Goal: Transaction & Acquisition: Purchase product/service

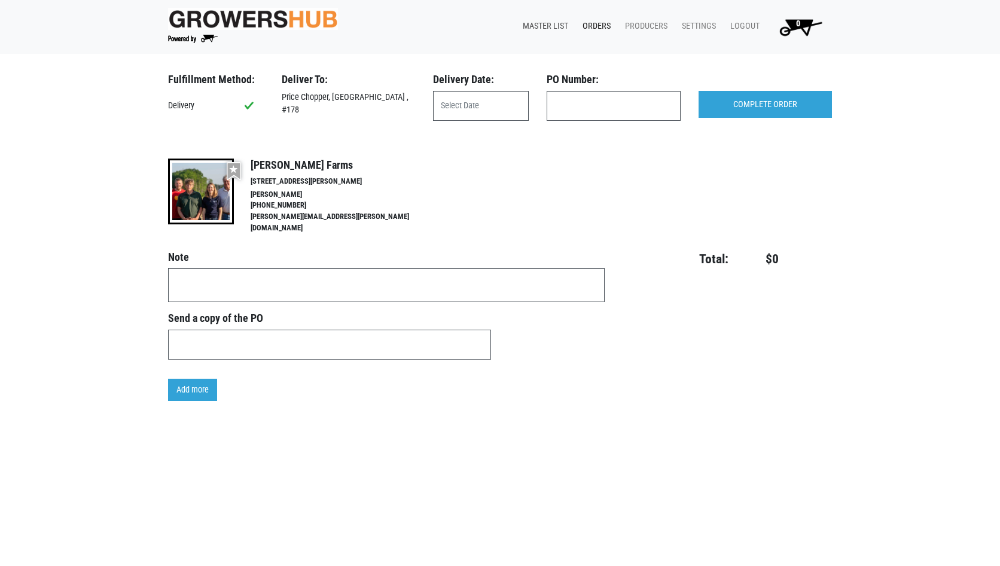
click at [559, 22] on link "Master List" at bounding box center [543, 26] width 60 height 23
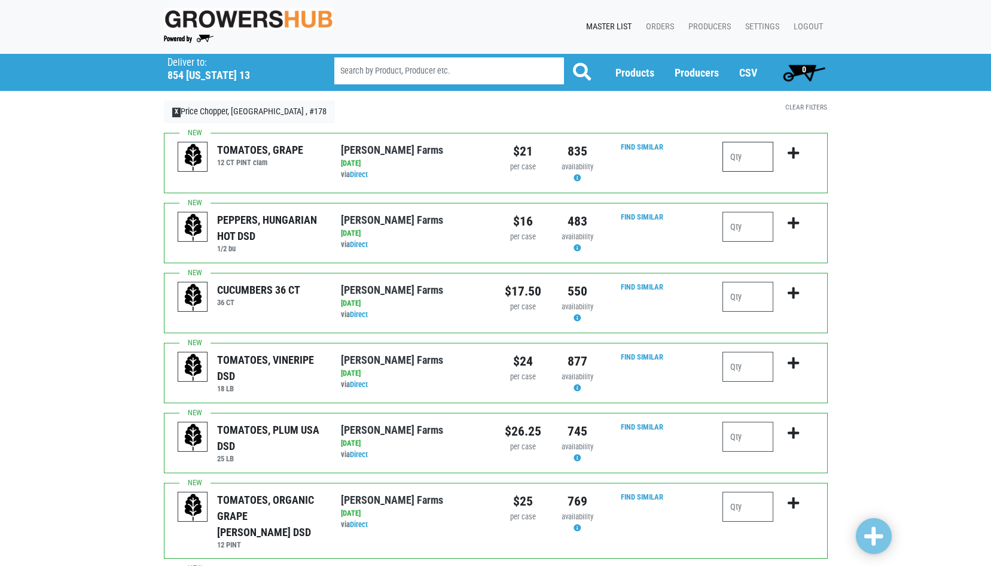
click at [745, 158] on input "number" at bounding box center [747, 157] width 51 height 30
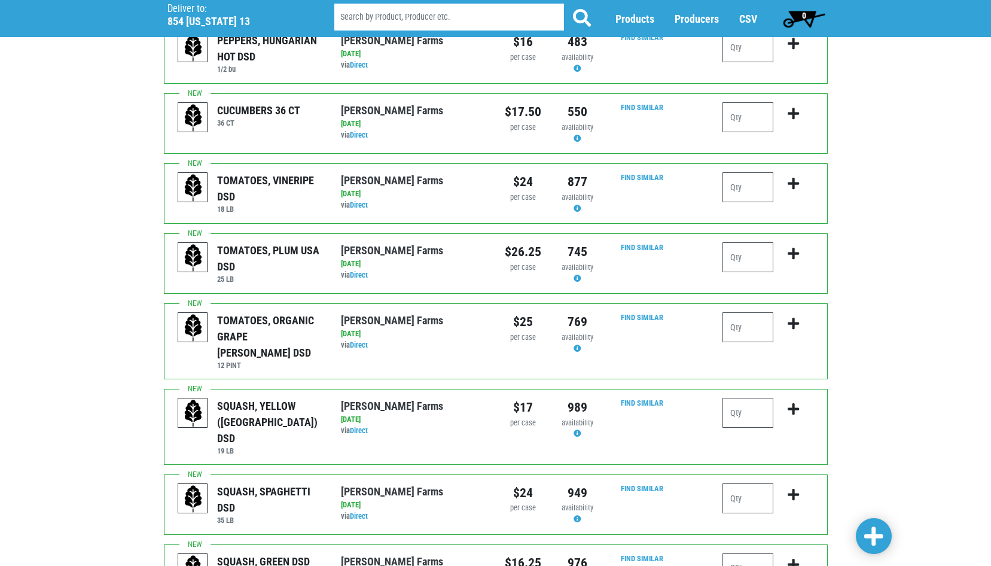
scroll to position [120, 0]
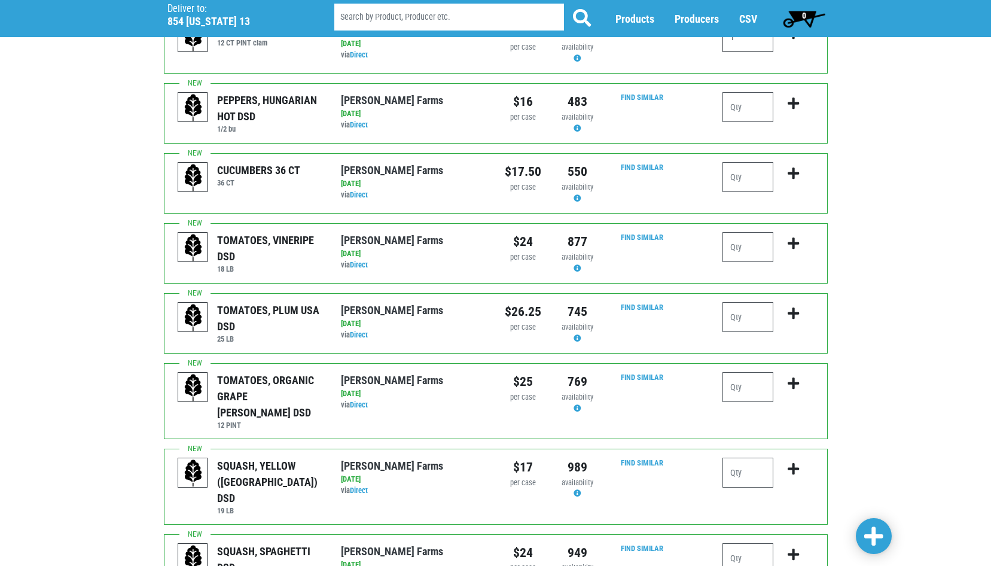
type input "1"
click at [730, 176] on input "number" at bounding box center [747, 177] width 51 height 30
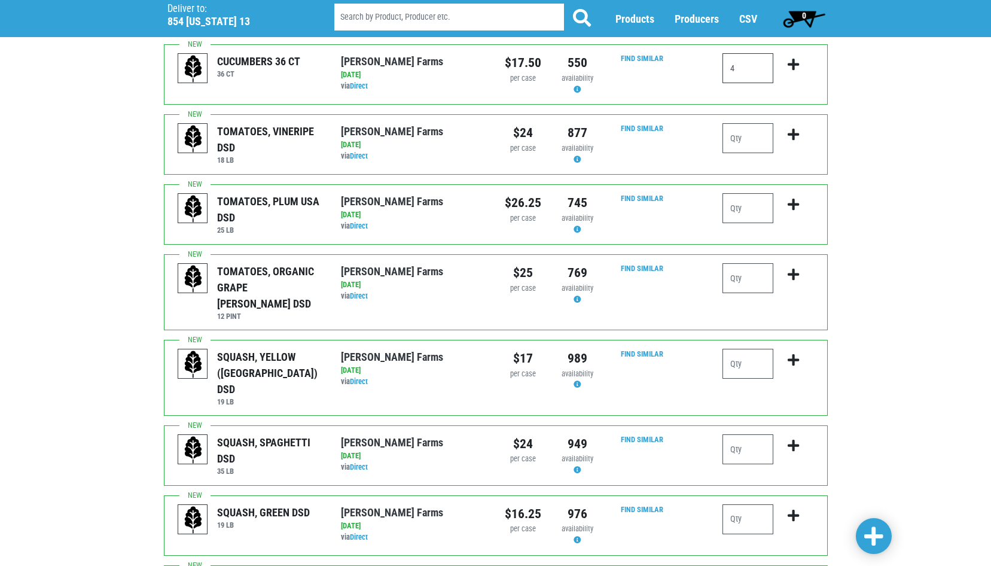
scroll to position [239, 0]
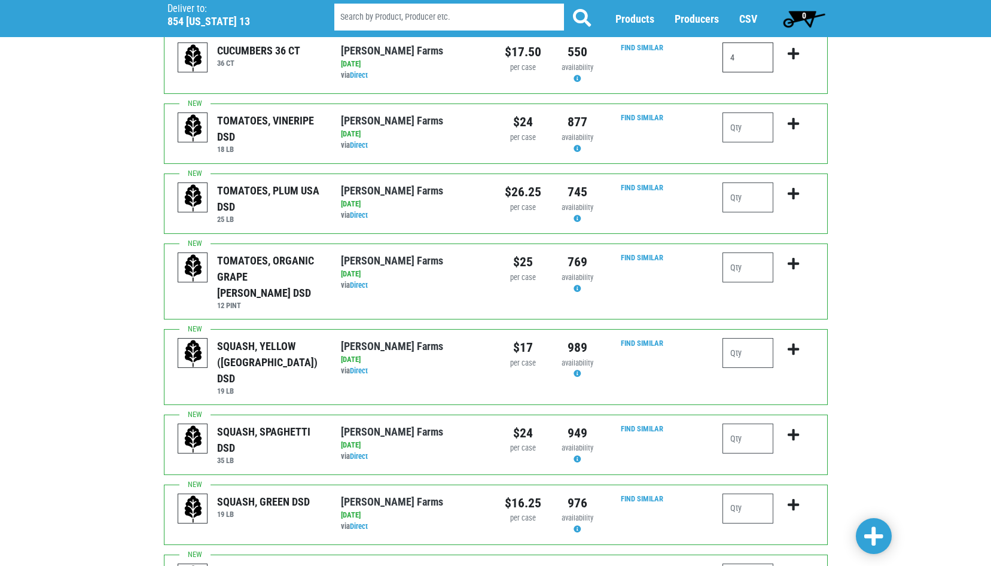
type input "4"
click at [755, 190] on input "number" at bounding box center [747, 197] width 51 height 30
type input "1"
click at [735, 267] on input "number" at bounding box center [747, 267] width 51 height 30
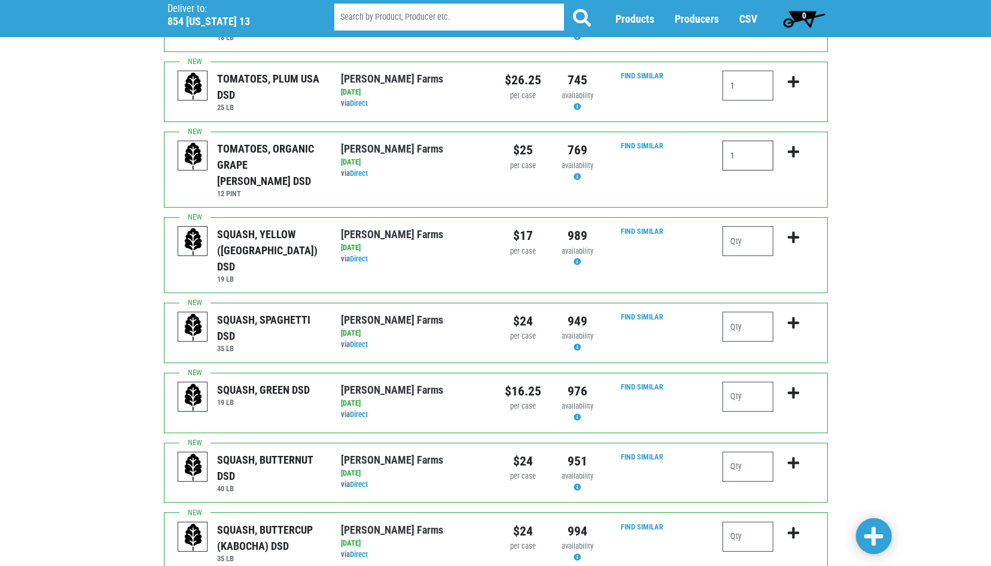
scroll to position [359, 0]
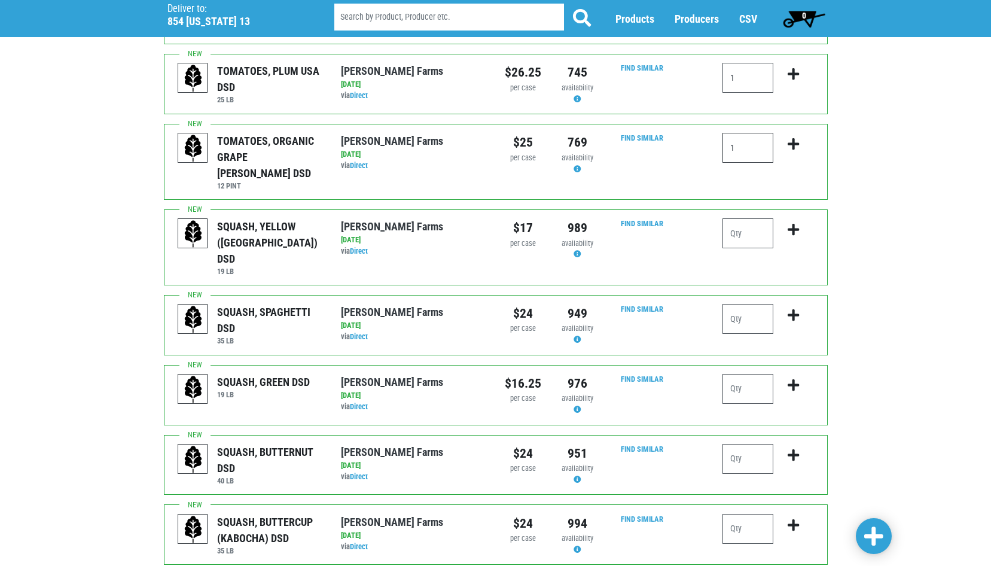
type input "1"
click at [749, 228] on input "number" at bounding box center [747, 233] width 51 height 30
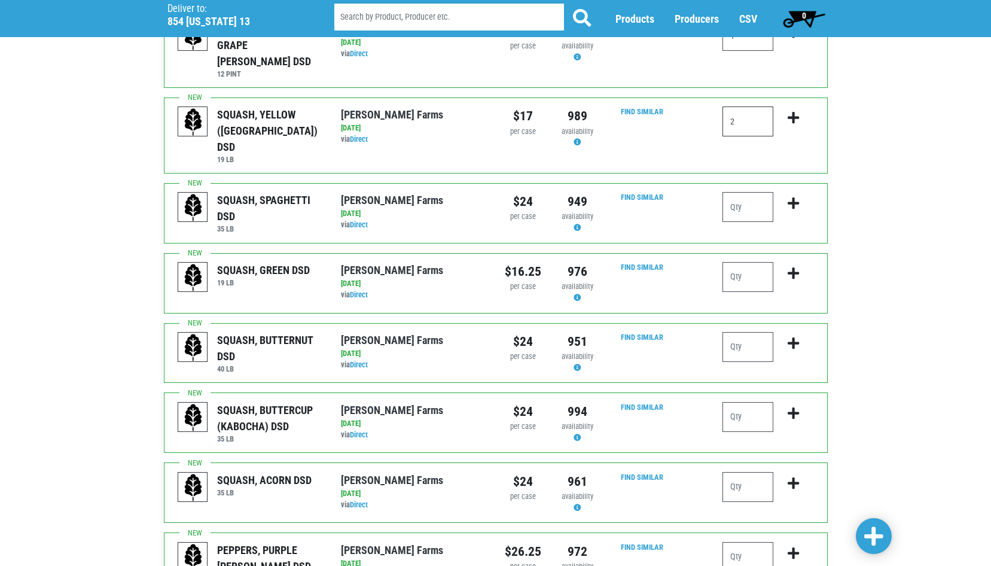
scroll to position [478, 0]
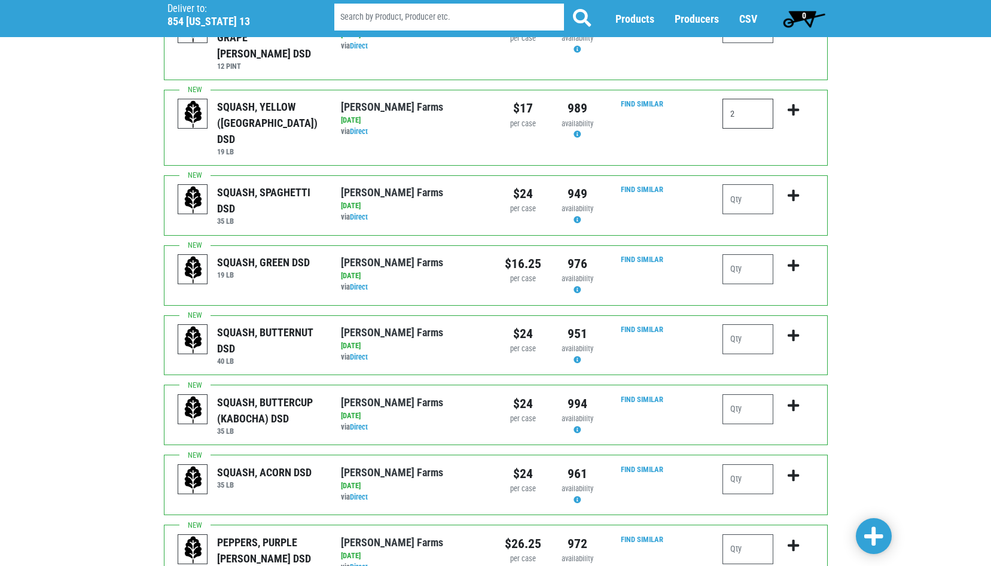
type input "2"
click at [748, 254] on input "number" at bounding box center [747, 269] width 51 height 30
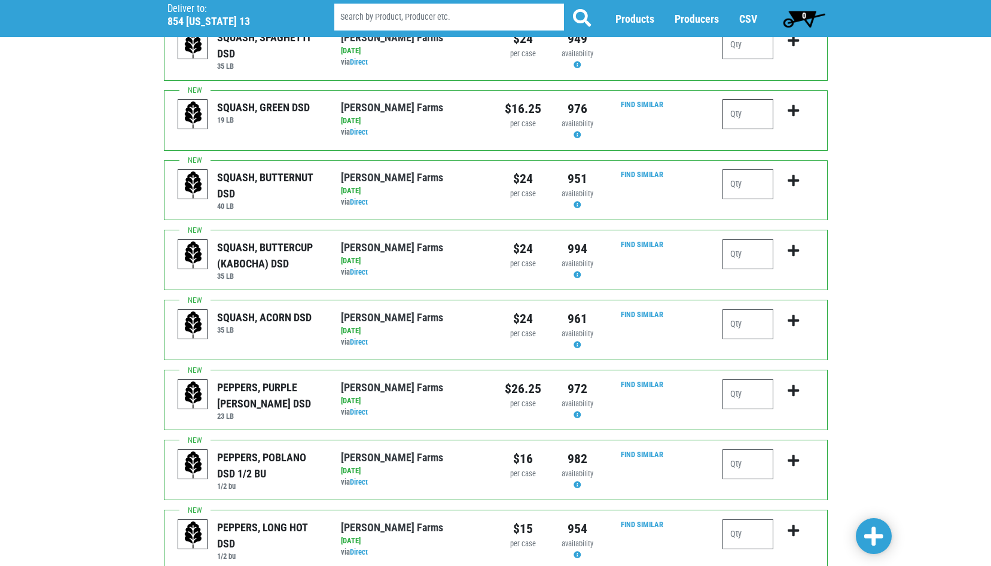
scroll to position [658, 0]
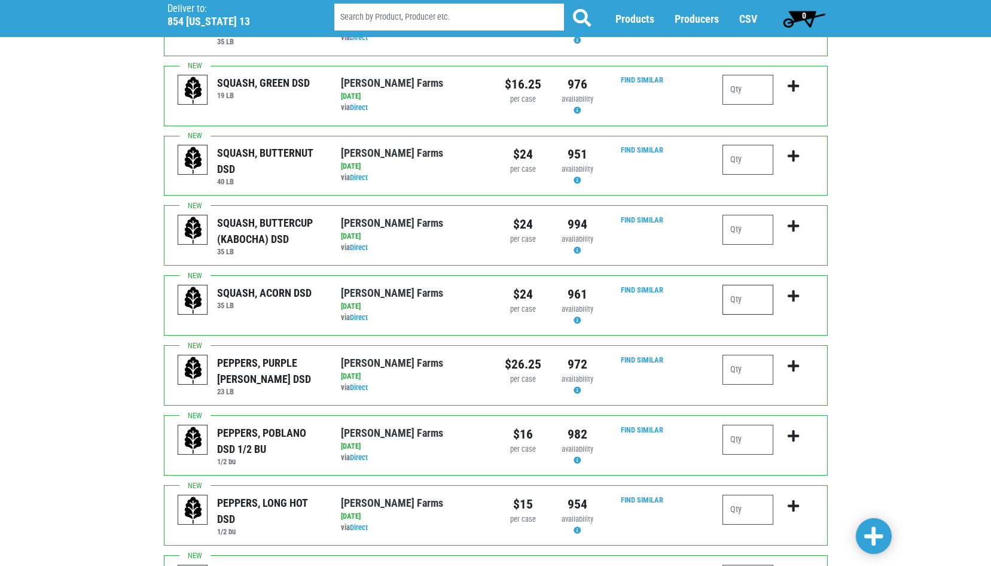
click at [743, 285] on input "number" at bounding box center [747, 300] width 51 height 30
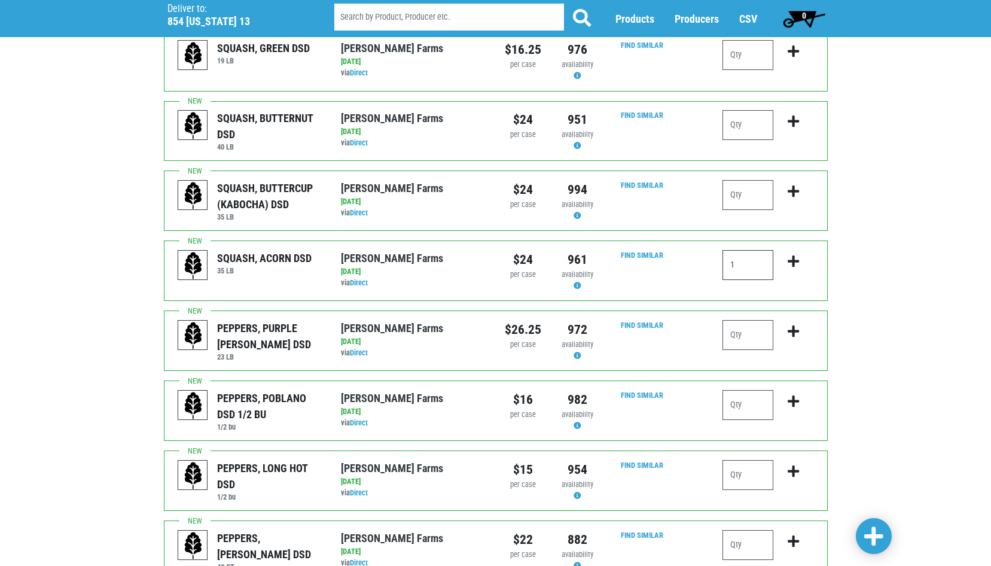
scroll to position [718, 0]
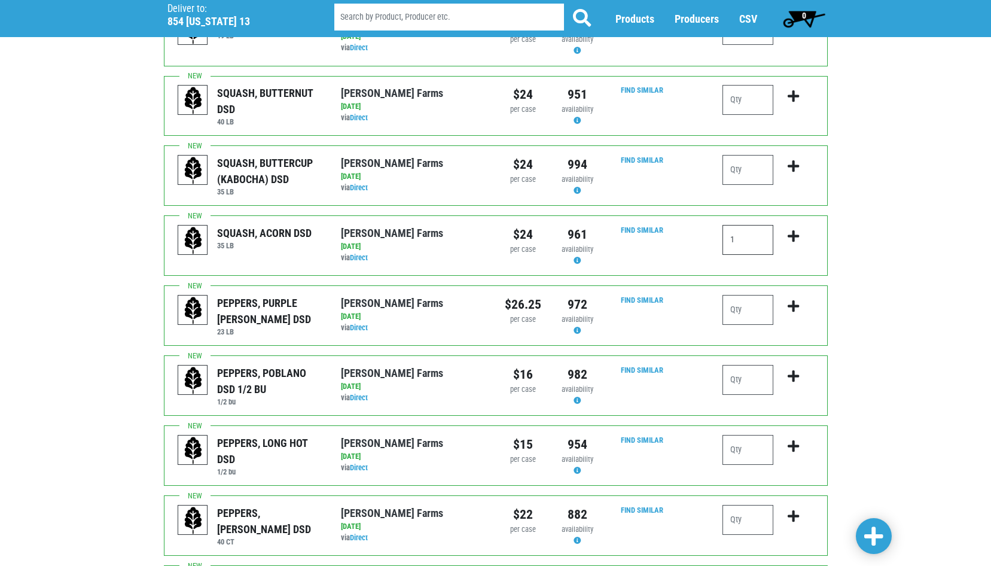
type input "1"
click at [745, 365] on input "number" at bounding box center [747, 380] width 51 height 30
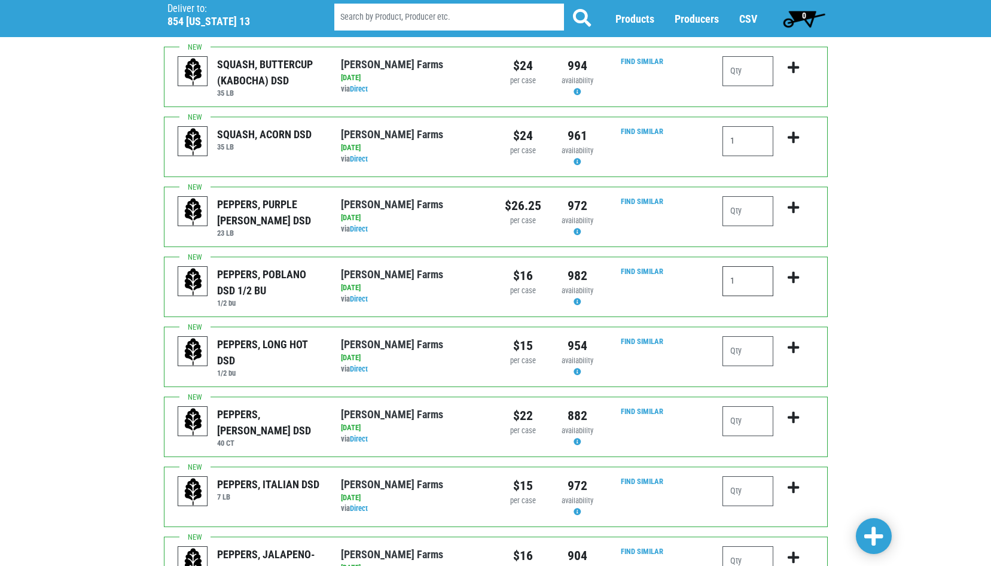
scroll to position [837, 0]
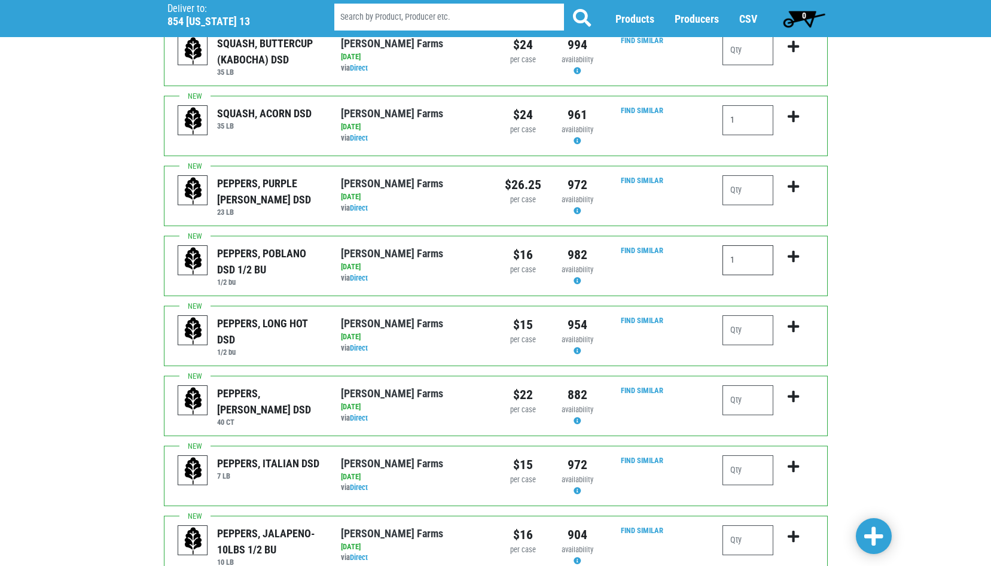
type input "1"
click at [744, 385] on input "number" at bounding box center [747, 400] width 51 height 30
type input "4"
click at [748, 455] on input "number" at bounding box center [747, 470] width 51 height 30
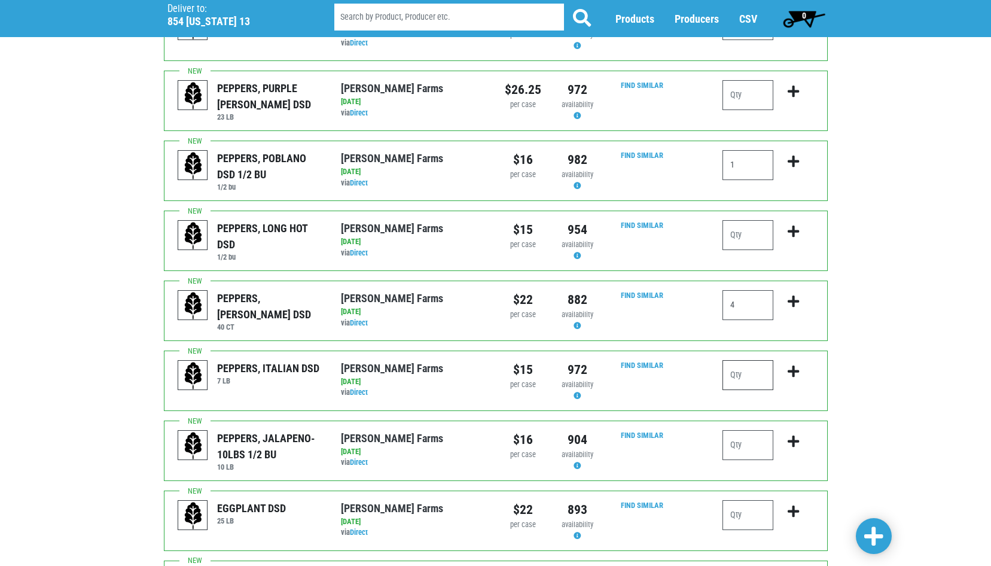
scroll to position [957, 0]
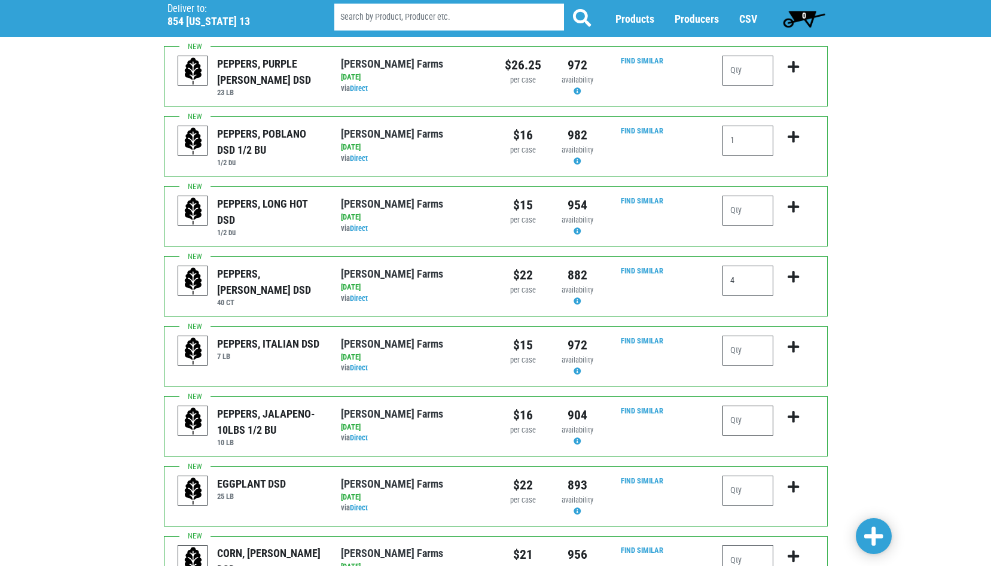
click at [737, 405] on input "number" at bounding box center [747, 420] width 51 height 30
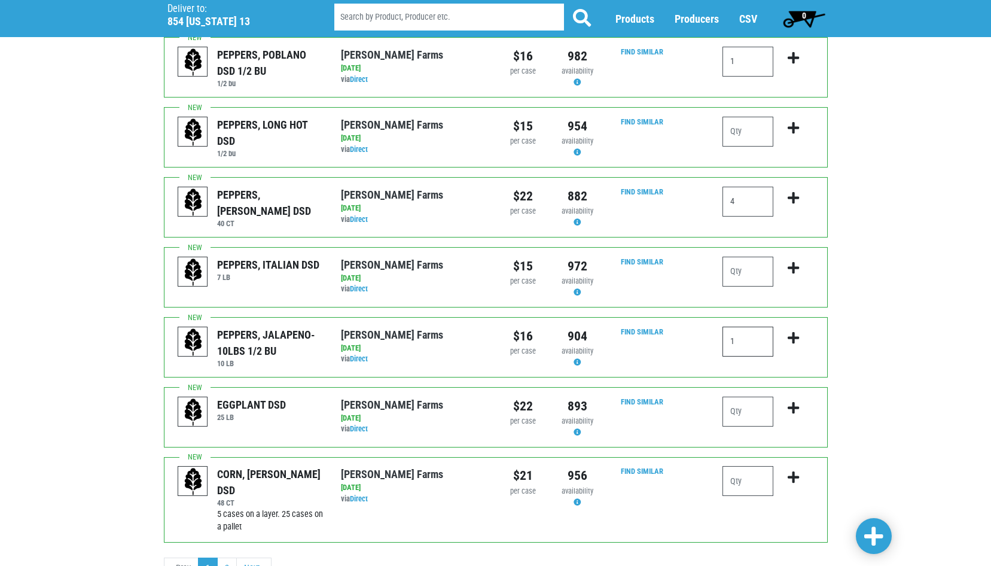
scroll to position [1057, 0]
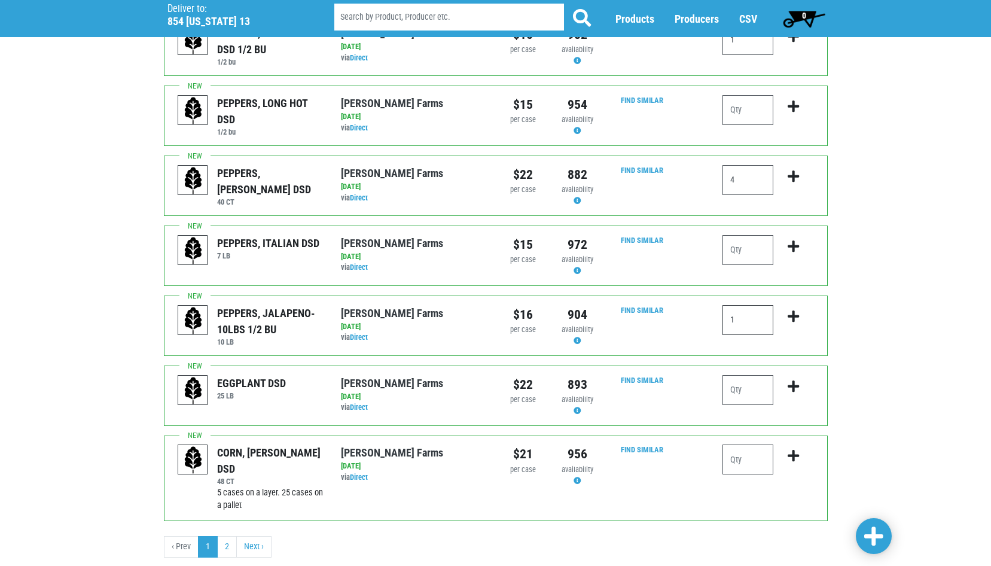
type input "1"
click at [744, 375] on input "number" at bounding box center [747, 390] width 51 height 30
type input "1"
click at [744, 444] on input "number" at bounding box center [747, 459] width 51 height 30
click at [865, 534] on span at bounding box center [873, 537] width 19 height 22
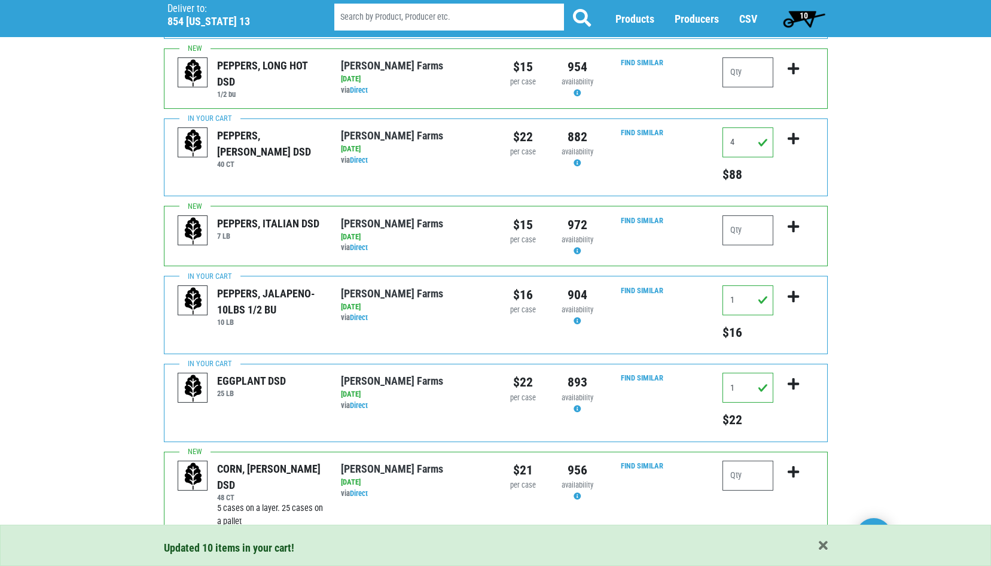
scroll to position [1236, 0]
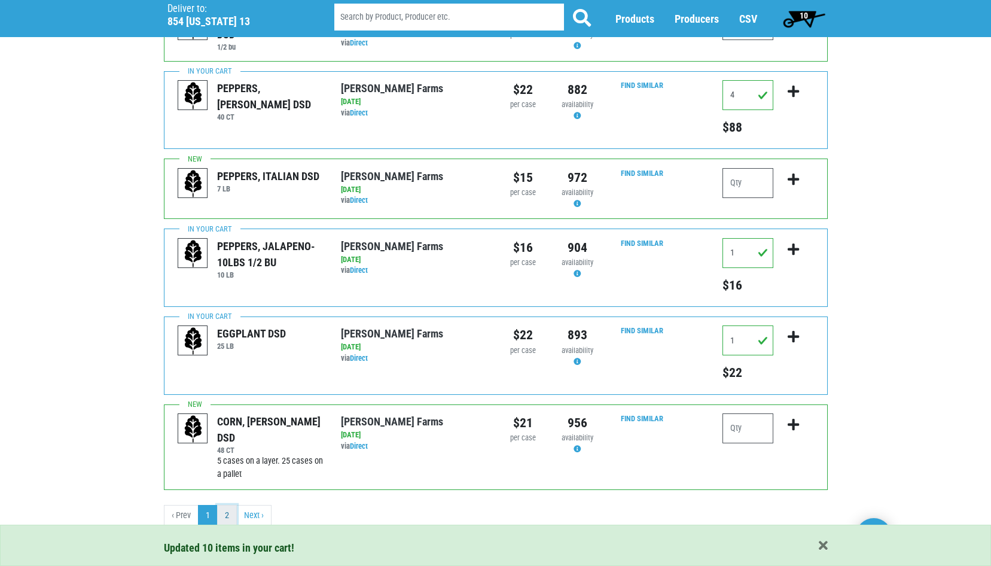
click at [227, 520] on link "2" at bounding box center [227, 516] width 20 height 22
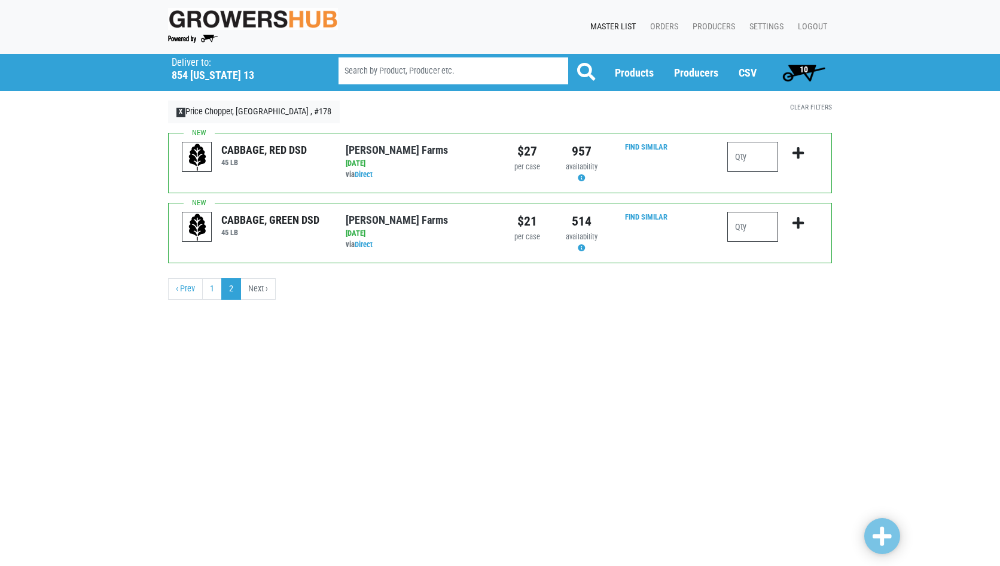
click at [759, 230] on input "number" at bounding box center [752, 227] width 51 height 30
type input "2"
click at [892, 537] on link at bounding box center [882, 536] width 36 height 36
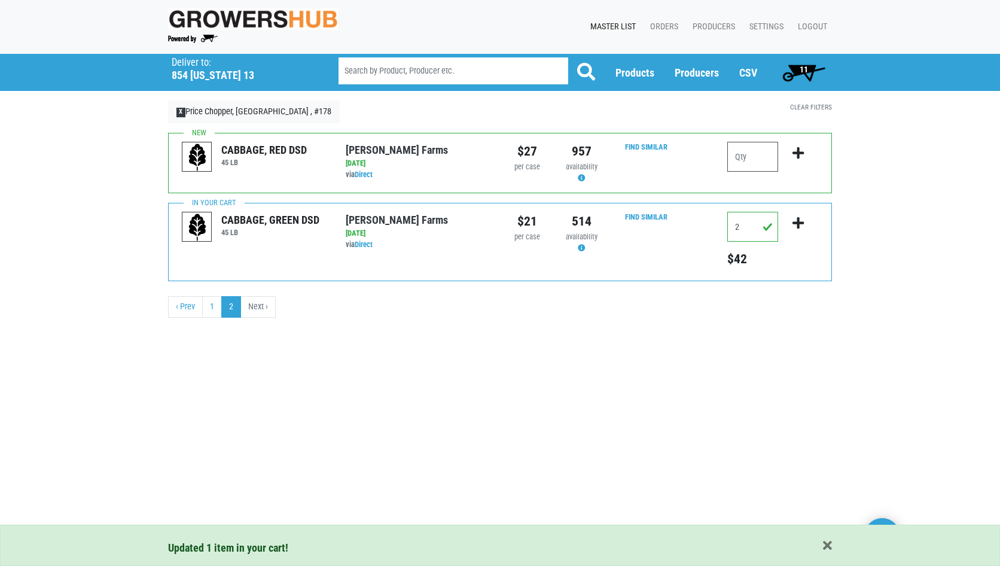
click at [804, 71] on span "11" at bounding box center [804, 70] width 8 height 10
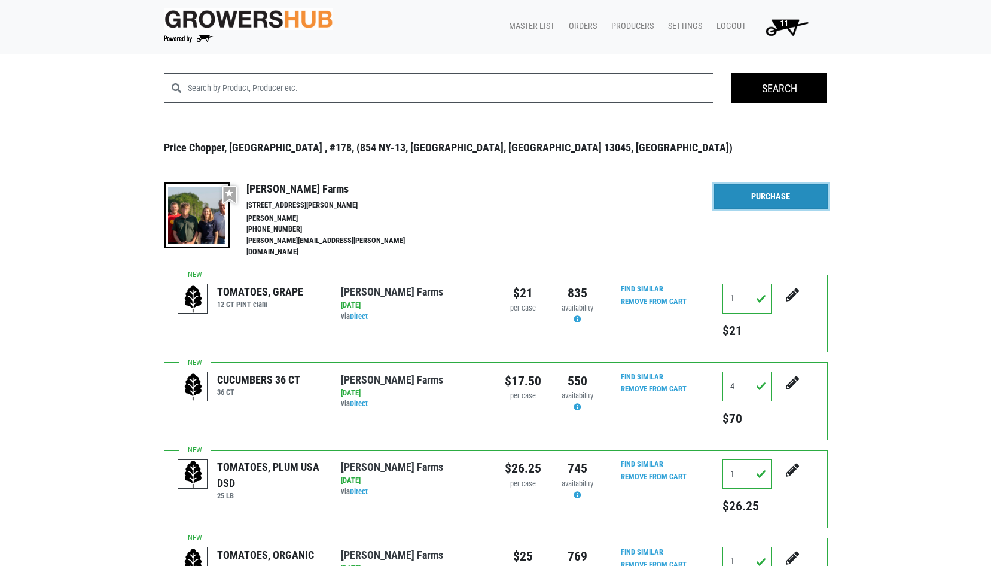
click at [788, 195] on link "Purchase" at bounding box center [771, 196] width 114 height 25
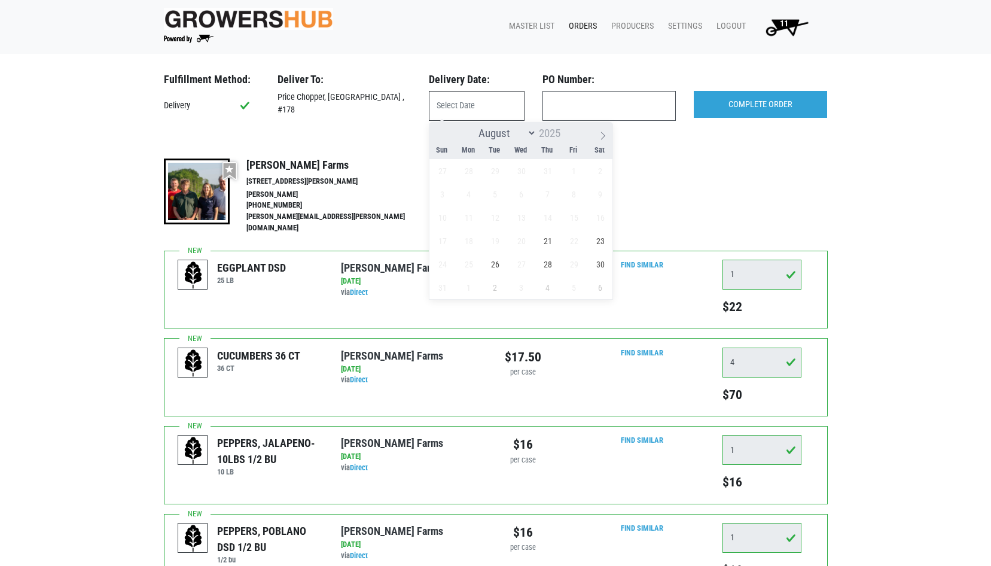
click at [473, 105] on input "text" at bounding box center [477, 106] width 96 height 30
click at [548, 240] on span "21" at bounding box center [547, 240] width 23 height 23
type input "[DATE]"
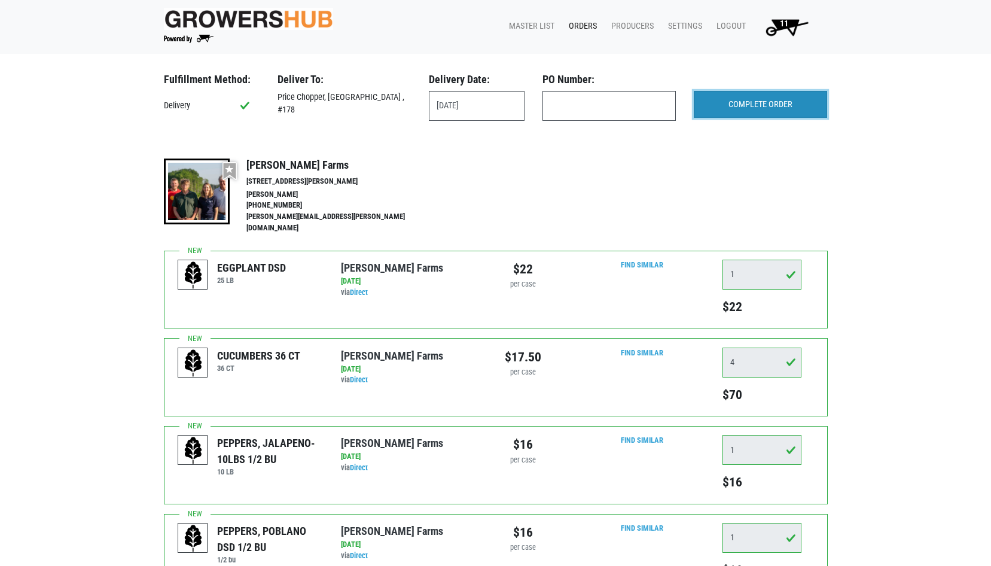
click at [742, 112] on input "COMPLETE ORDER" at bounding box center [760, 105] width 133 height 28
